Goal: Transaction & Acquisition: Purchase product/service

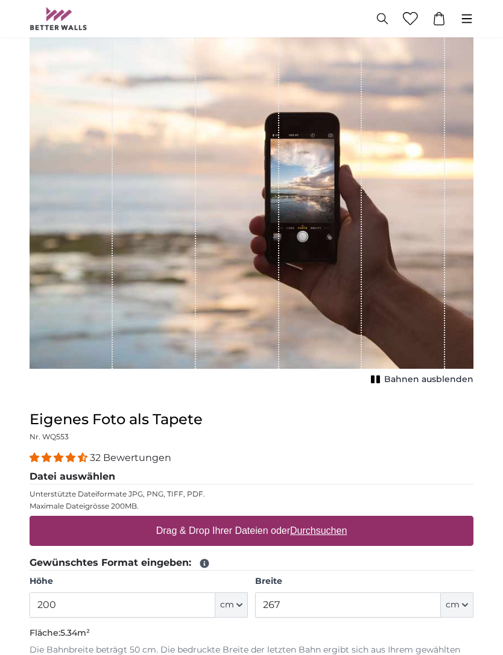
scroll to position [79, 0]
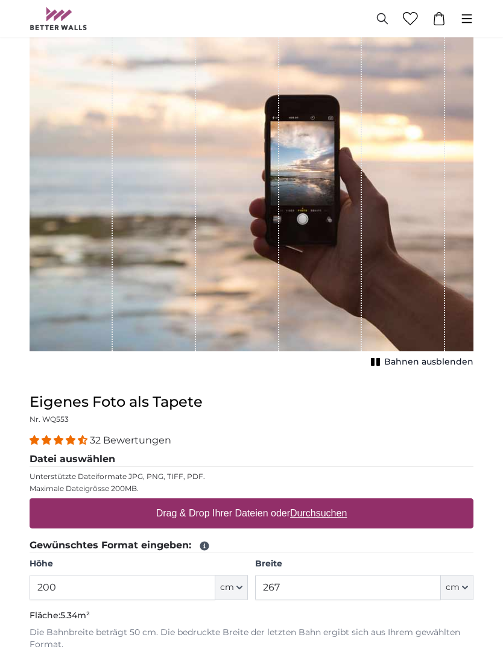
click at [380, 368] on button "Bahnen ausblenden" at bounding box center [420, 362] width 106 height 17
click at [389, 357] on span "Bahnen einblenden" at bounding box center [429, 362] width 89 height 12
click at [339, 514] on u "Durchsuchen" at bounding box center [318, 513] width 57 height 10
click at [339, 502] on input "Drag & Drop Ihrer Dateien oder Durchsuchen" at bounding box center [252, 501] width 444 height 4
type input "**********"
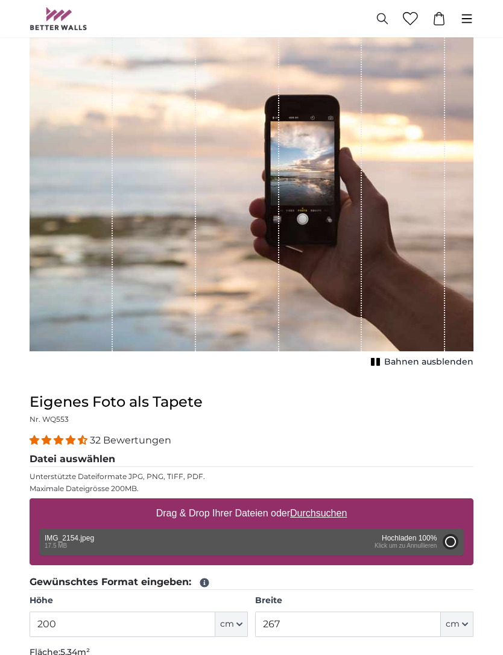
type input "300"
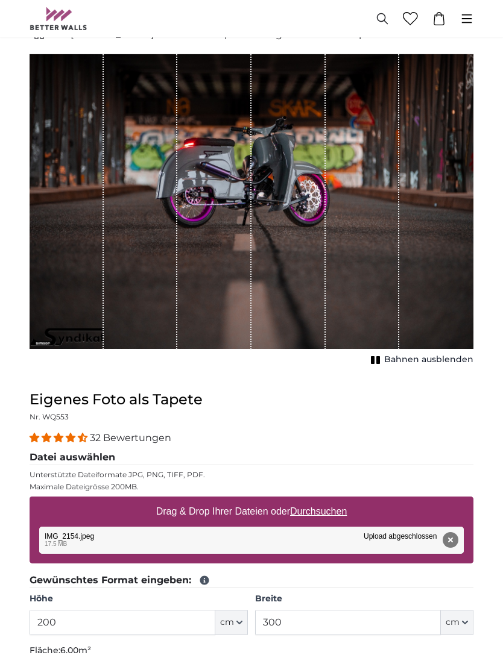
scroll to position [47, 0]
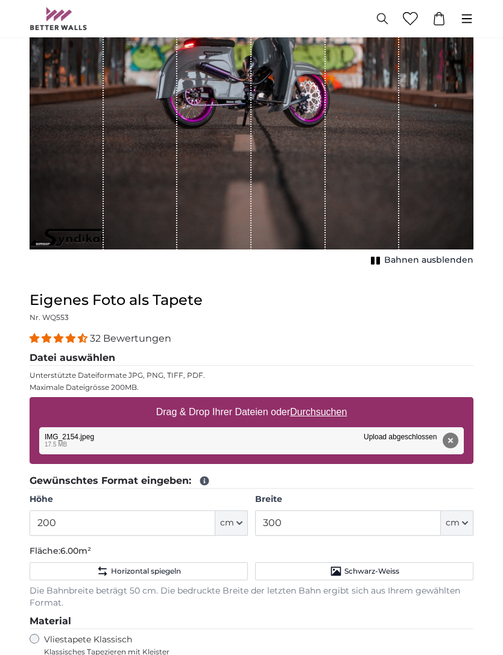
click at [235, 526] on button "cm" at bounding box center [231, 523] width 33 height 25
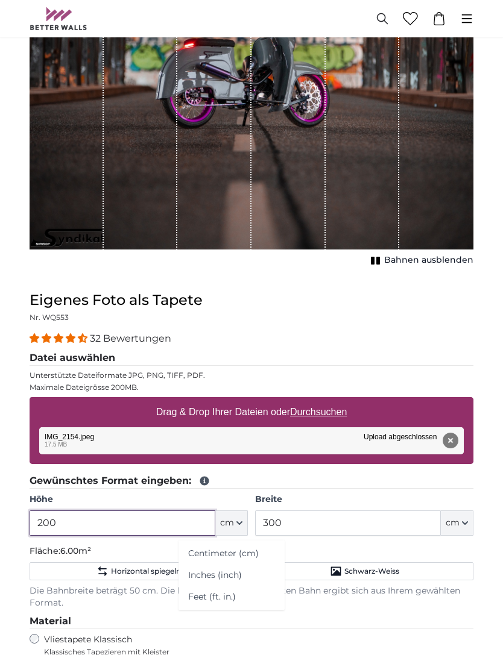
click at [187, 515] on input "200" at bounding box center [123, 523] width 186 height 25
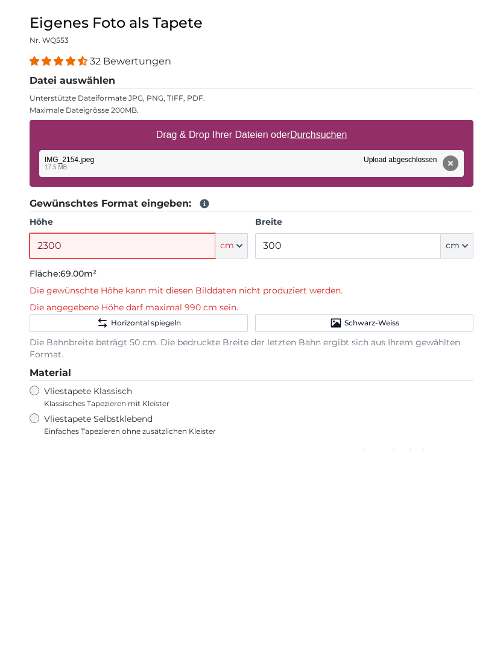
type input "230"
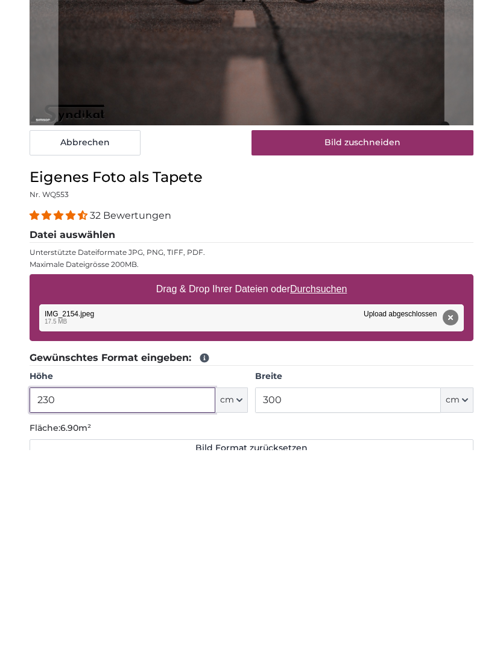
scroll to position [63, 0]
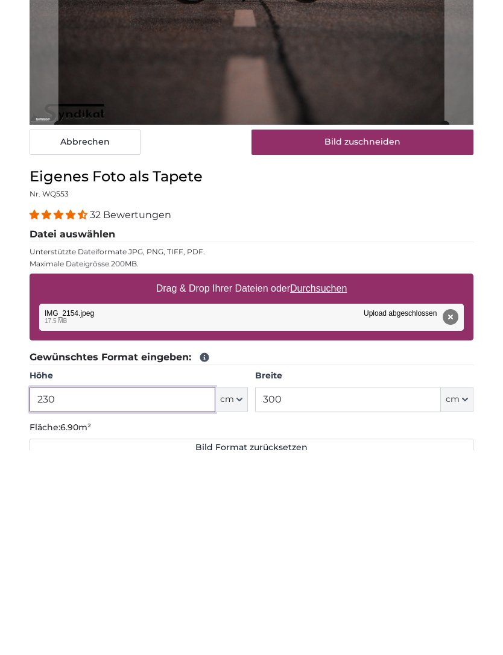
type input "230"
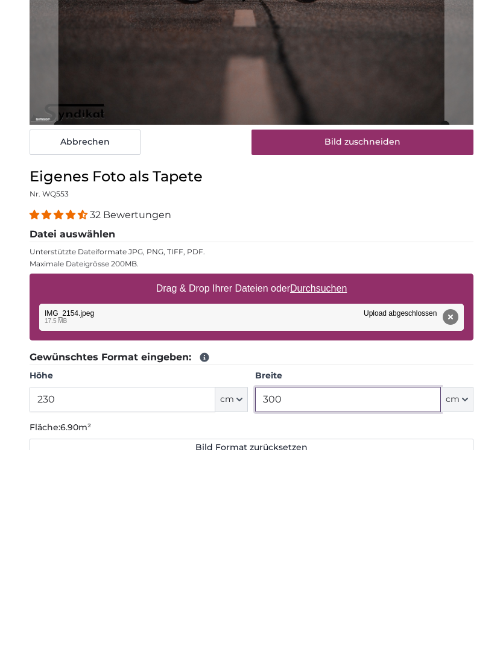
click at [406, 592] on input "300" at bounding box center [348, 604] width 186 height 25
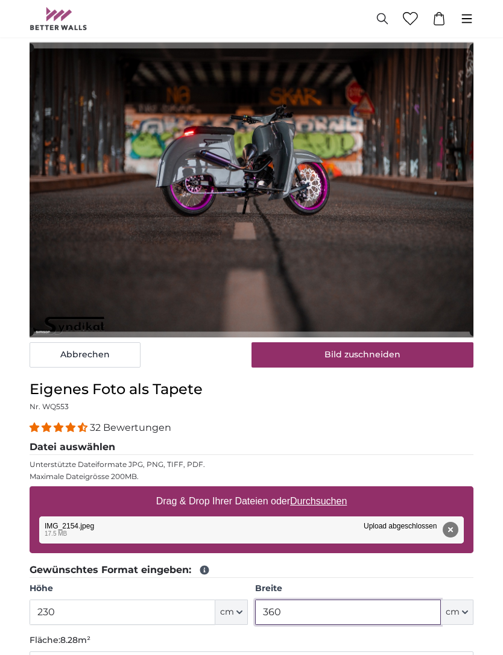
scroll to position [46, 0]
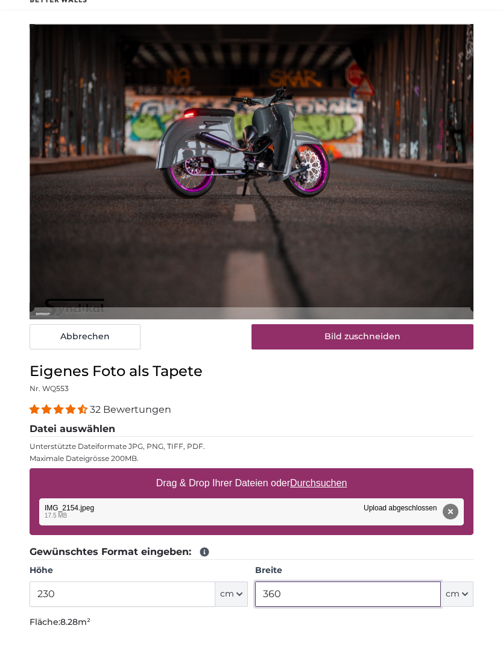
type input "360"
click at [370, 352] on button "Bild zuschneiden" at bounding box center [362, 364] width 222 height 25
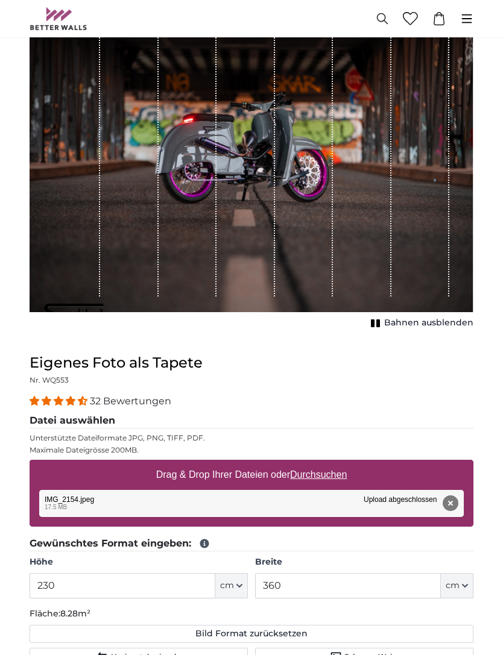
scroll to position [133, 0]
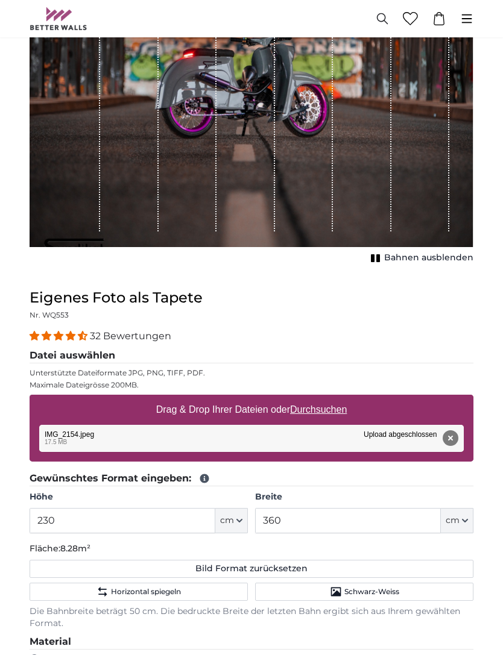
click at [344, 429] on div "Entfernen Nochmal versuchen Entfernen Hochladen Abbrechen Nochmal versuchen Ent…" at bounding box center [251, 439] width 424 height 27
click at [323, 398] on label "Drag & Drop Ihrer Dateien oder Durchsuchen" at bounding box center [251, 410] width 201 height 24
click at [323, 395] on input "Drag & Drop Ihrer Dateien oder Durchsuchen" at bounding box center [252, 397] width 444 height 4
type input "**********"
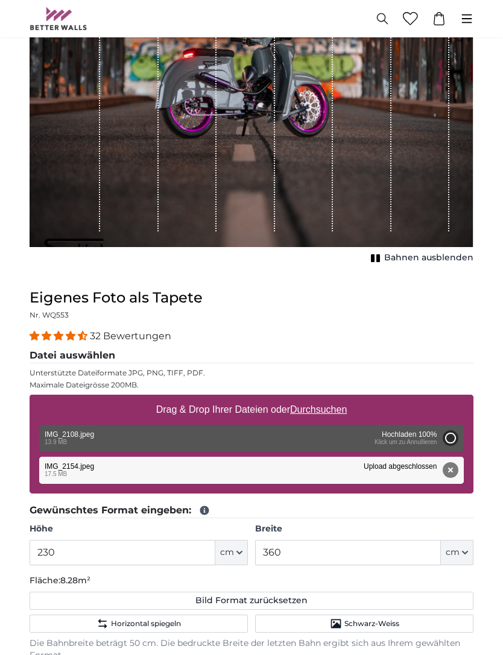
type input "200"
type input "132"
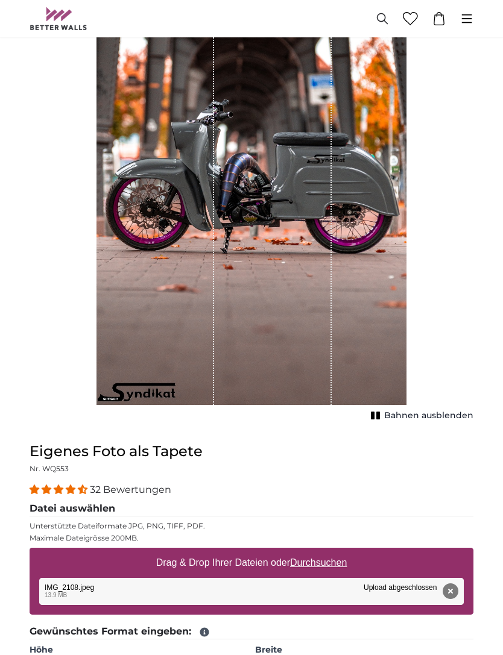
scroll to position [172, 0]
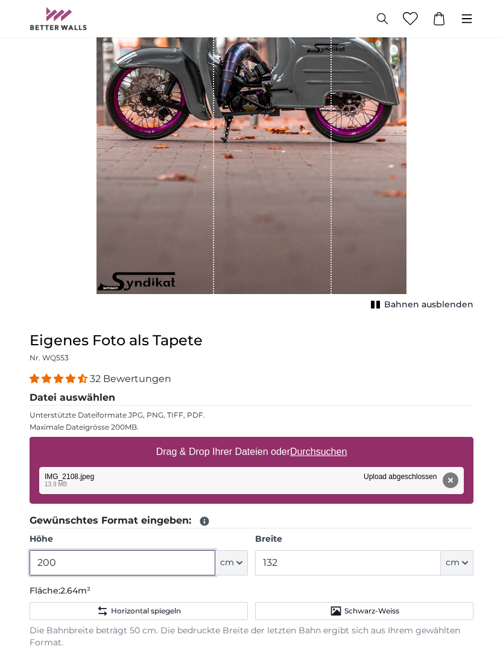
click at [151, 562] on input "200" at bounding box center [123, 563] width 186 height 25
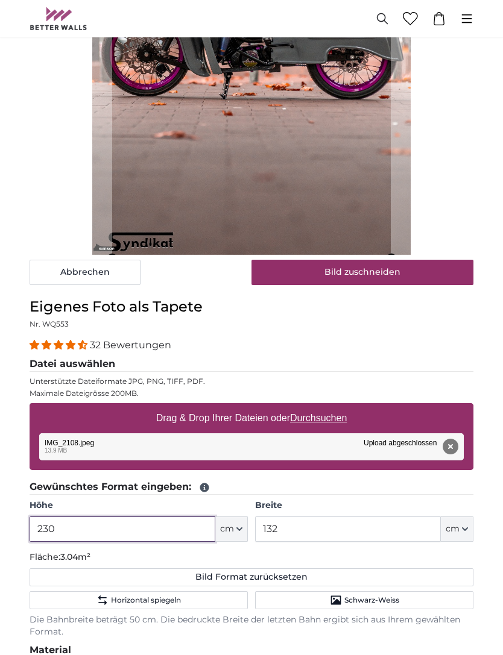
scroll to position [317, 0]
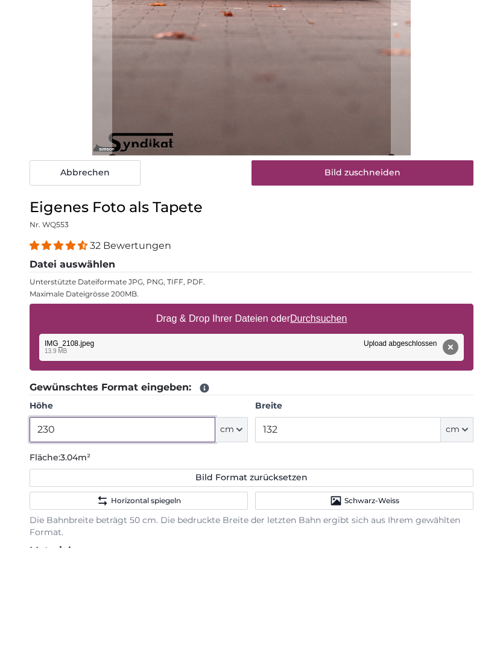
type input "230"
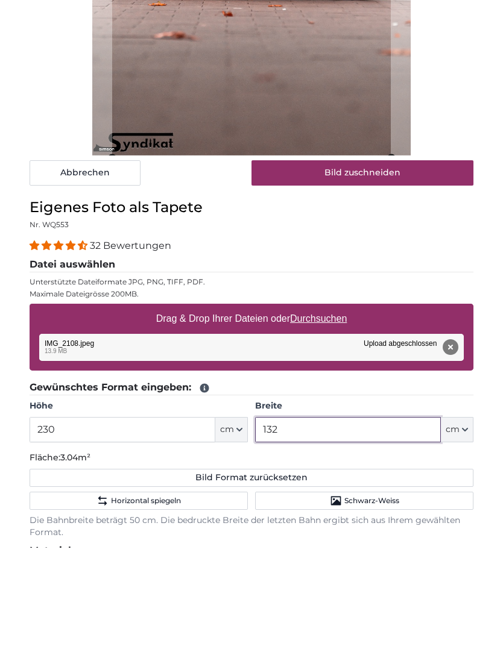
click at [365, 524] on input "132" at bounding box center [348, 536] width 186 height 25
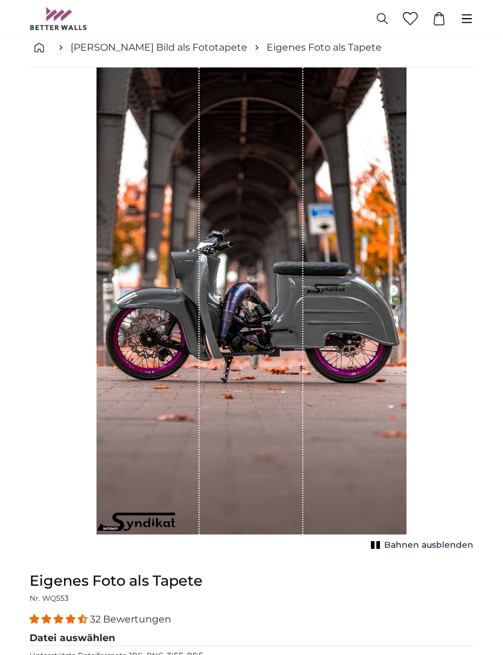
scroll to position [0, 0]
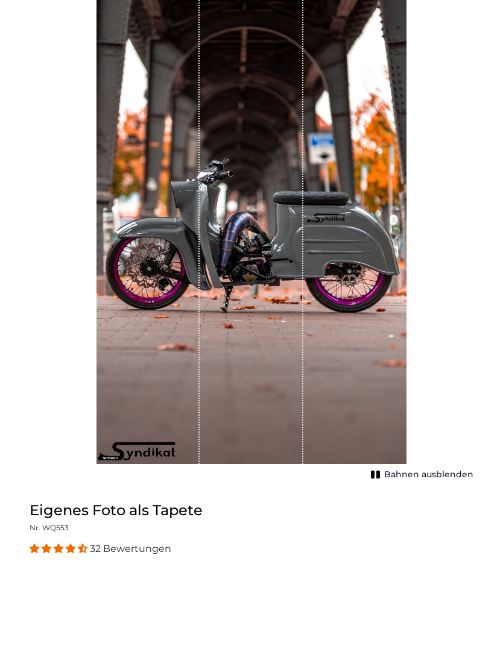
type input "150"
click at [419, 570] on span "Bahnen ausblenden" at bounding box center [428, 576] width 89 height 12
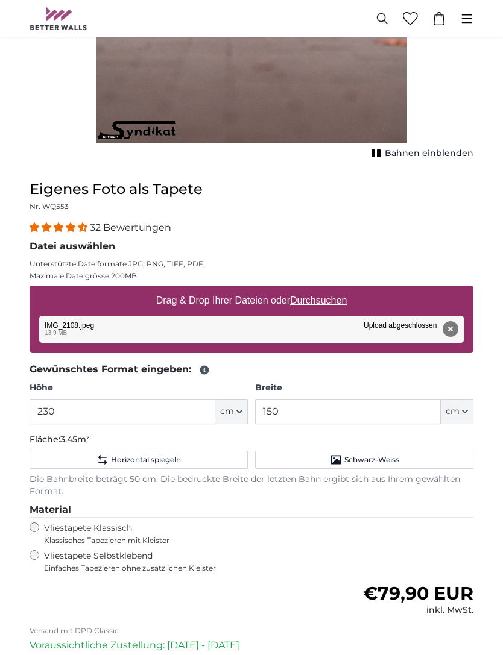
scroll to position [439, 0]
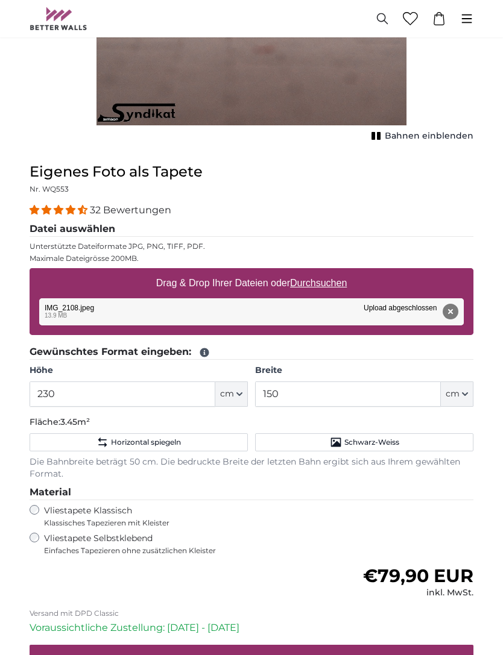
click at [313, 283] on u "Durchsuchen" at bounding box center [318, 284] width 57 height 10
click at [313, 272] on input "Drag & Drop Ihrer Dateien oder Durchsuchen" at bounding box center [252, 271] width 444 height 4
type input "**********"
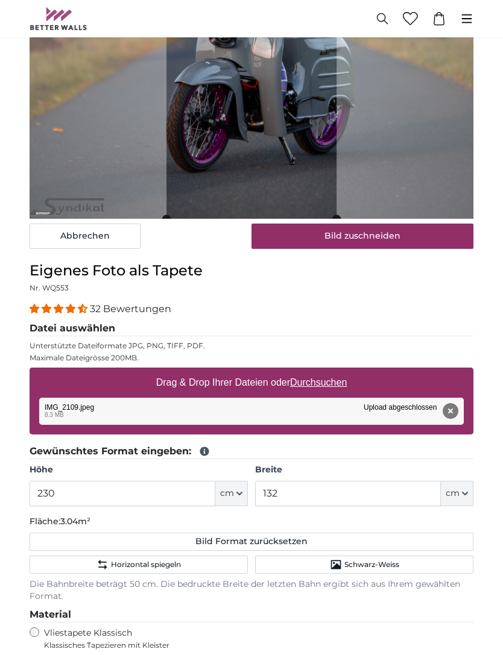
scroll to position [180, 0]
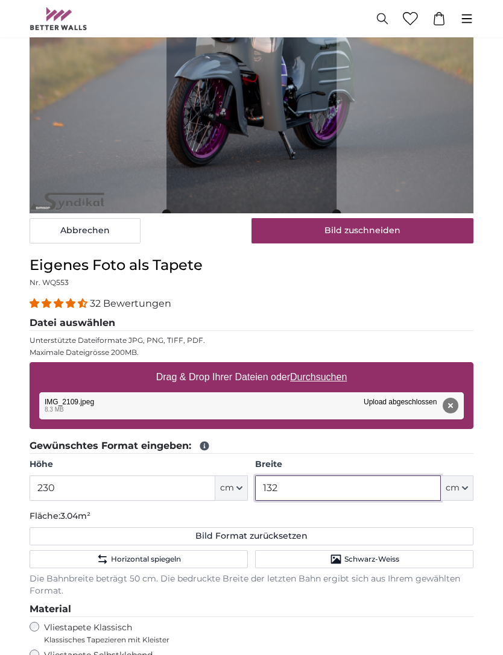
click at [398, 483] on input "132" at bounding box center [348, 488] width 186 height 25
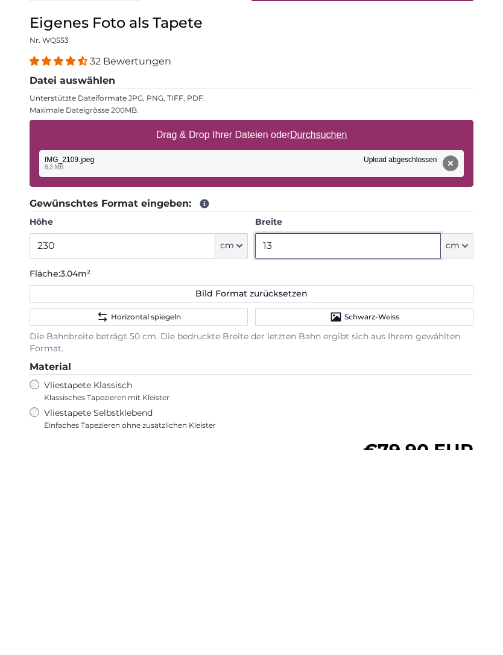
type input "1"
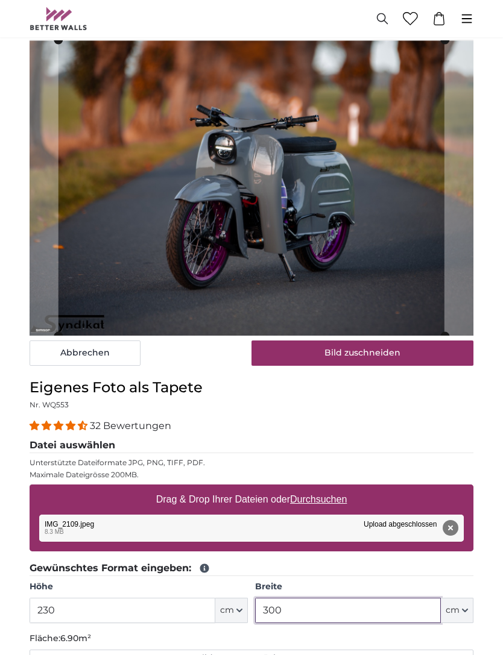
scroll to position [43, 0]
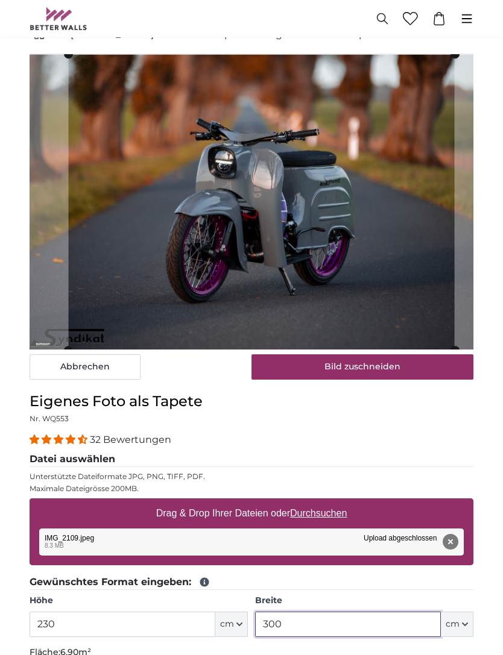
type input "300"
click at [384, 366] on button "Bild zuschneiden" at bounding box center [362, 366] width 222 height 25
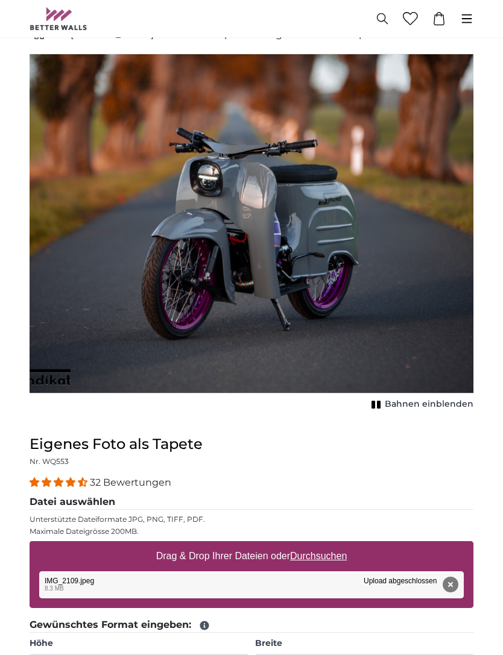
click at [424, 398] on span "Bahnen einblenden" at bounding box center [429, 404] width 89 height 12
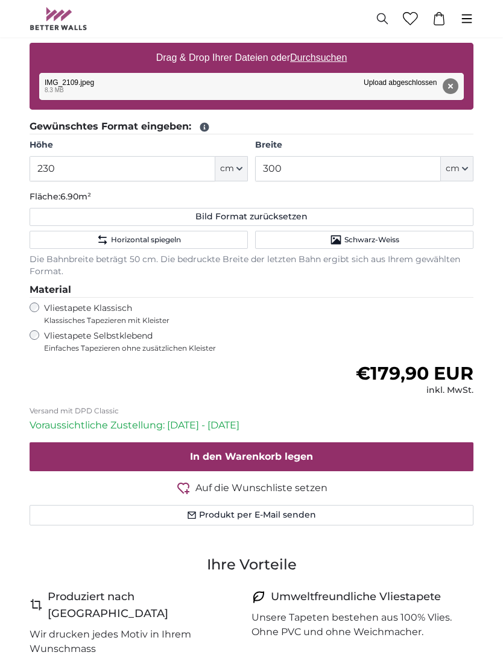
scroll to position [534, 0]
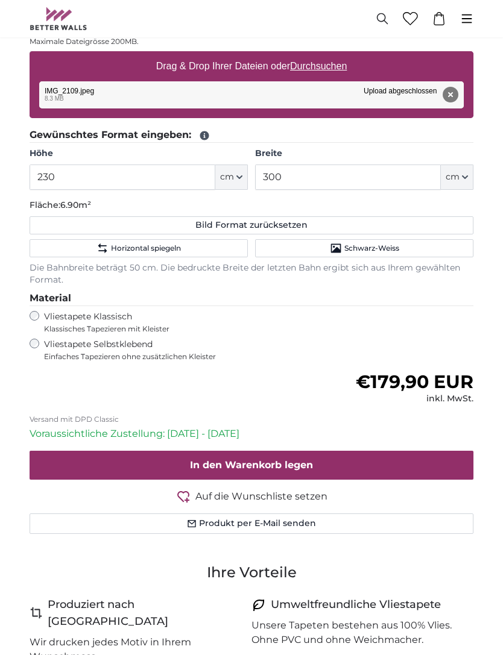
click at [125, 244] on span "Horizontal spiegeln" at bounding box center [146, 249] width 70 height 10
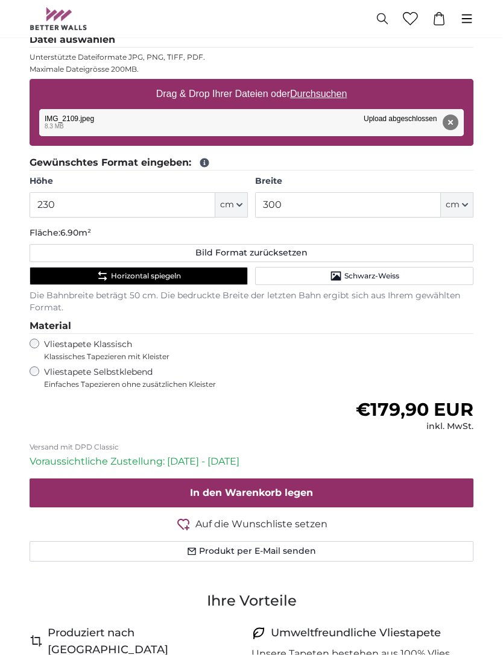
click at [123, 268] on button "Horizontal spiegeln" at bounding box center [139, 277] width 218 height 18
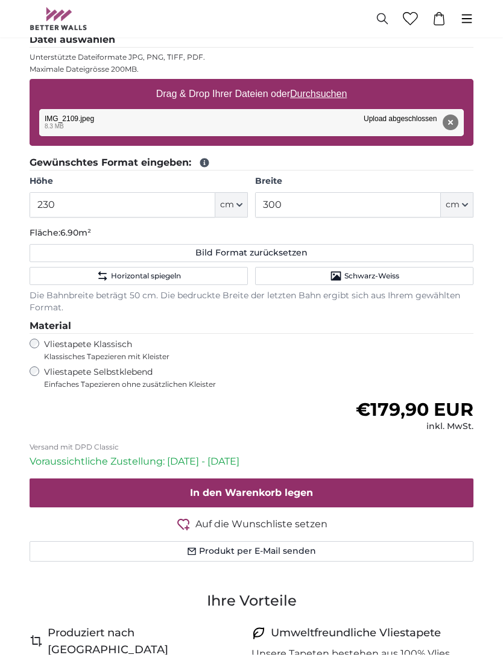
scroll to position [463, 0]
click at [385, 273] on span "Schwarz-Weiss" at bounding box center [371, 276] width 55 height 10
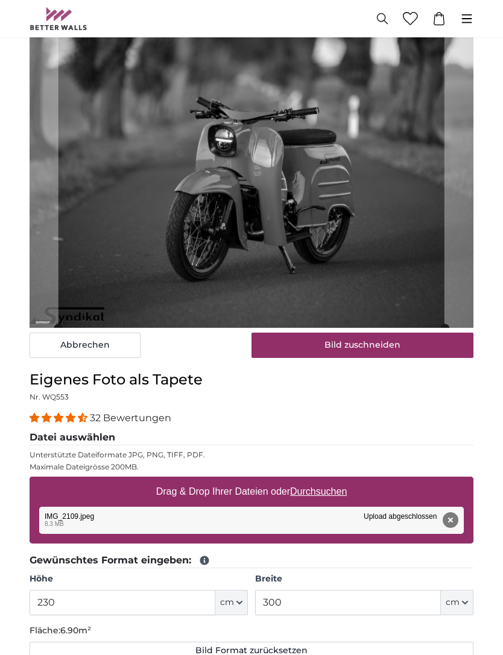
scroll to position [0, 0]
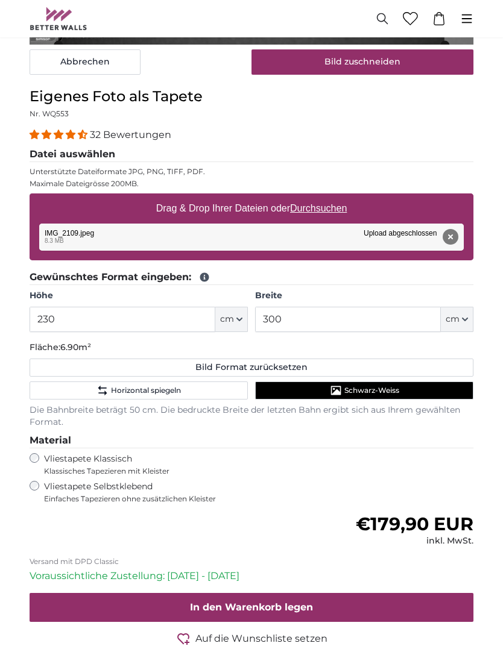
click at [371, 388] on span "Schwarz-Weiss" at bounding box center [371, 391] width 55 height 10
